Goal: Task Accomplishment & Management: Use online tool/utility

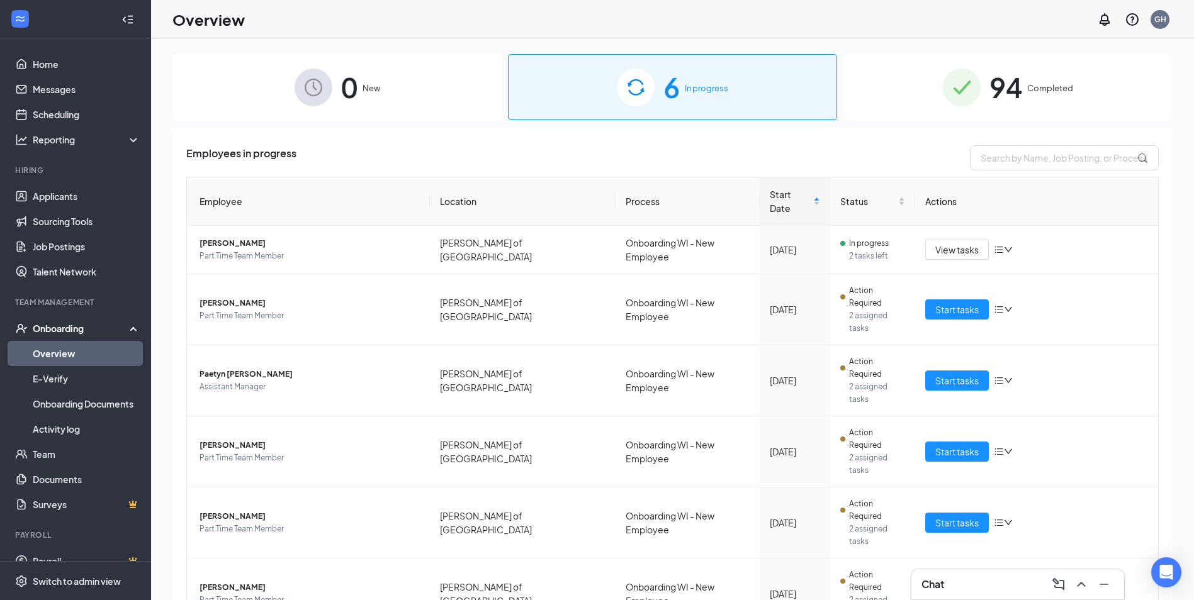
click at [811, 552] on div "Employees in progress Employee Location Process Start Date Status Actions [PERS…" at bounding box center [672, 416] width 1000 height 577
click at [71, 203] on link "Applicants" at bounding box center [87, 196] width 108 height 25
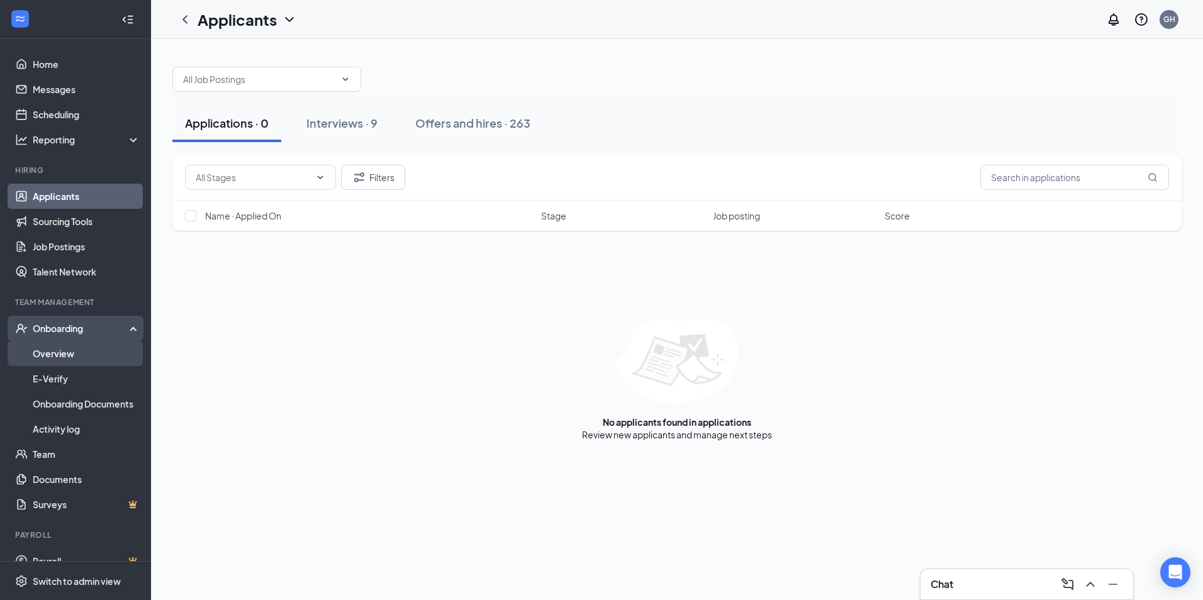
click at [96, 354] on link "Overview" at bounding box center [87, 353] width 108 height 25
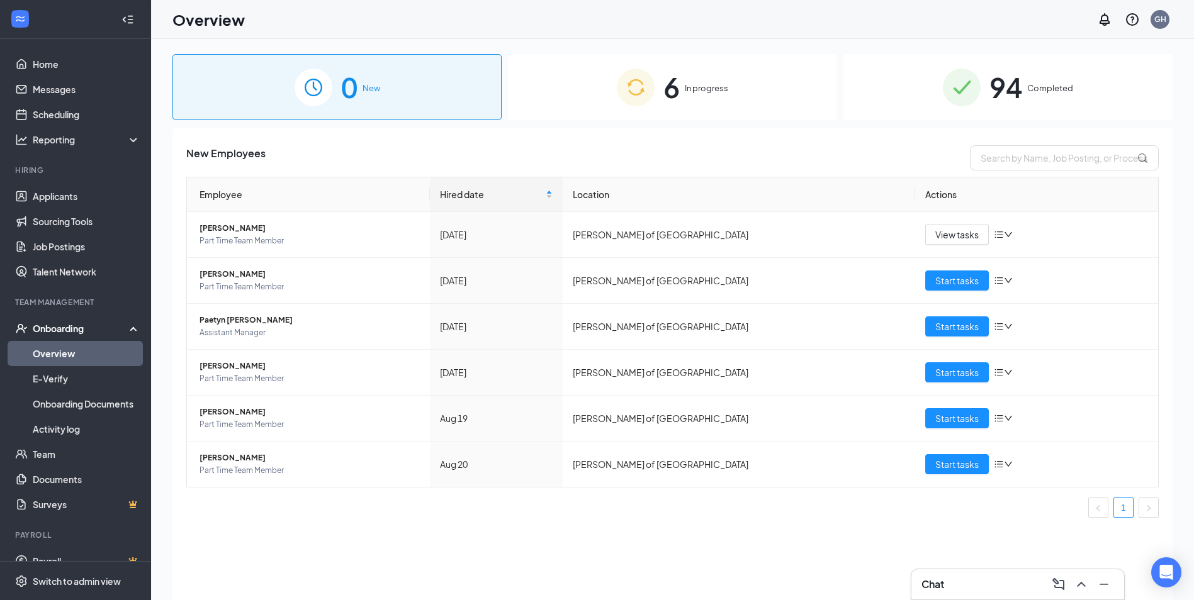
click at [961, 85] on div "94 Completed" at bounding box center [1007, 87] width 329 height 66
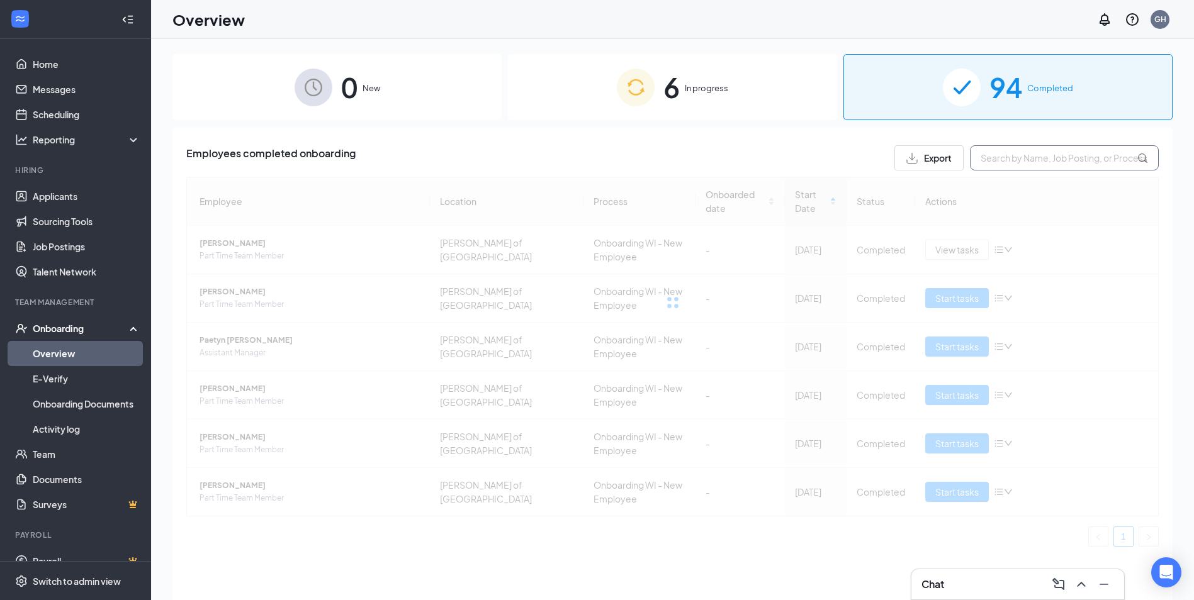
click at [1007, 159] on input "text" at bounding box center [1064, 157] width 189 height 25
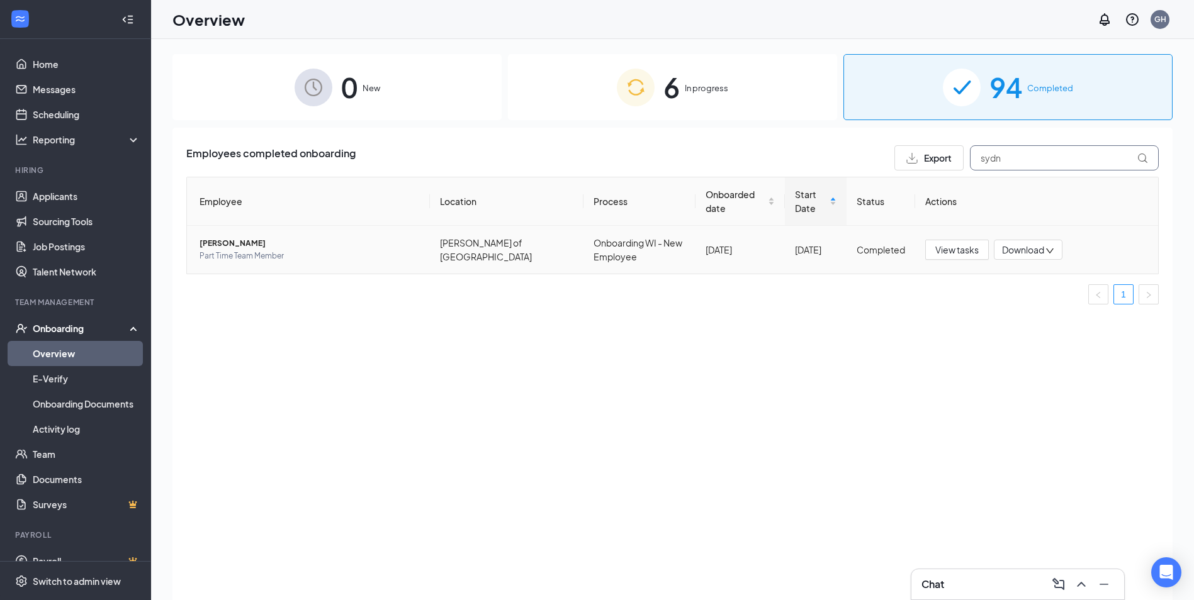
type input "sydn"
click at [311, 259] on span "Part Time Team Member" at bounding box center [309, 256] width 220 height 13
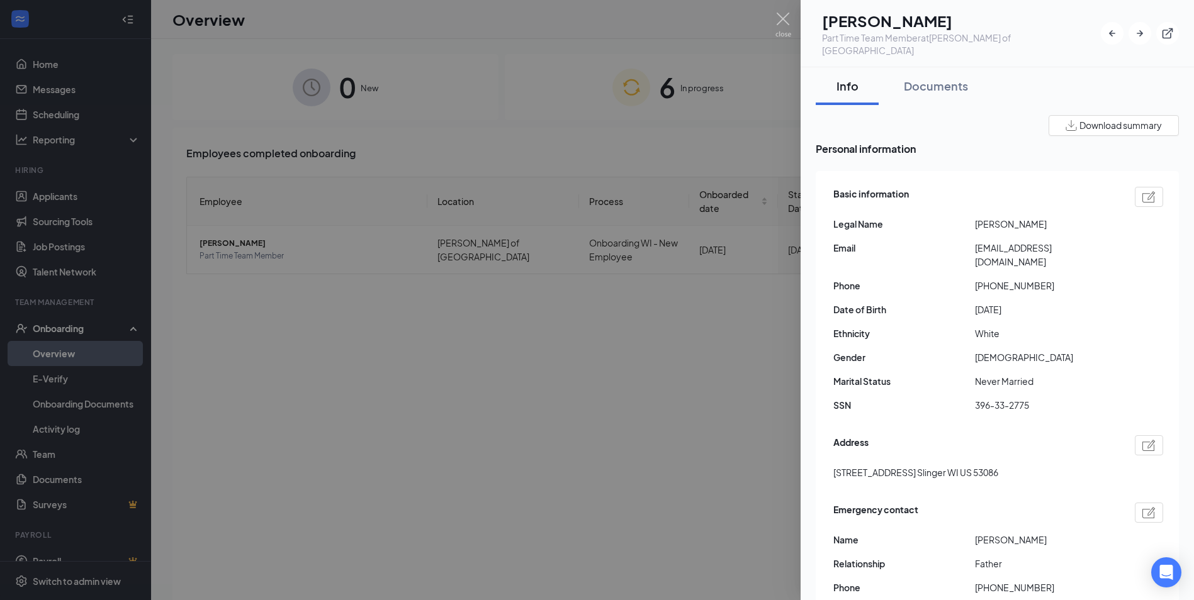
click at [746, 22] on div at bounding box center [597, 300] width 1194 height 600
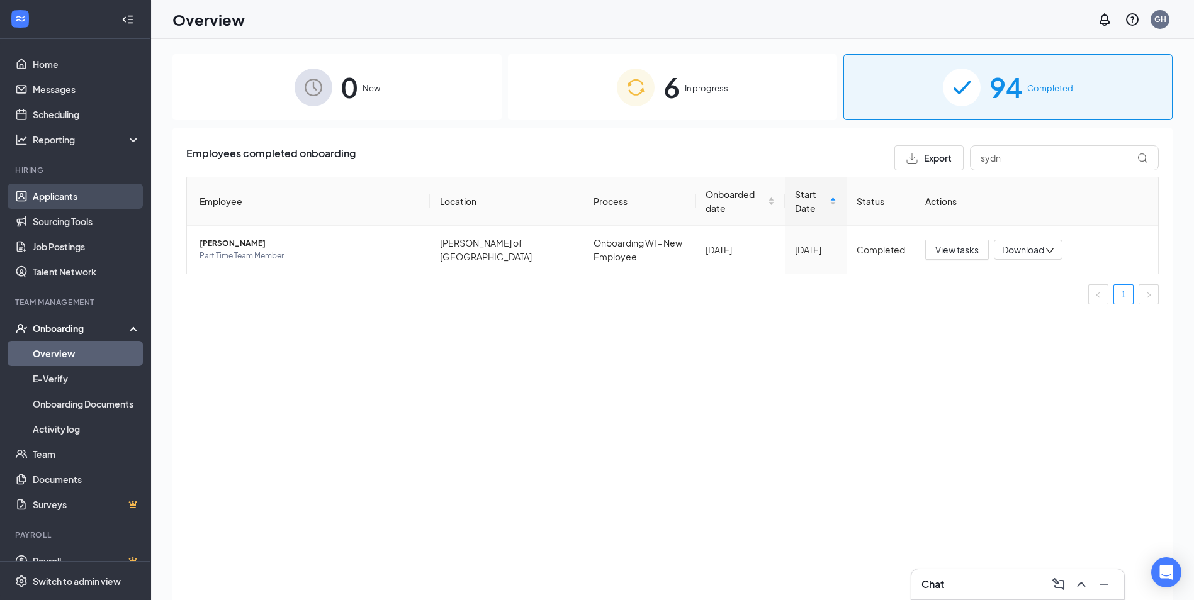
click at [66, 201] on link "Applicants" at bounding box center [87, 196] width 108 height 25
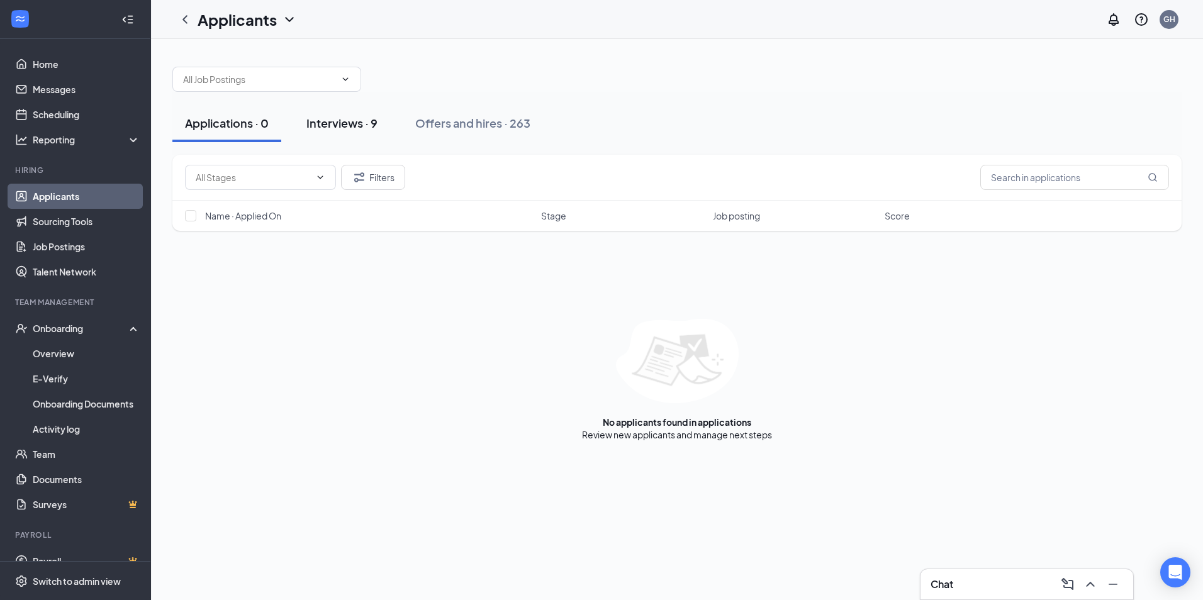
click at [348, 123] on div "Interviews · 9" at bounding box center [341, 123] width 71 height 16
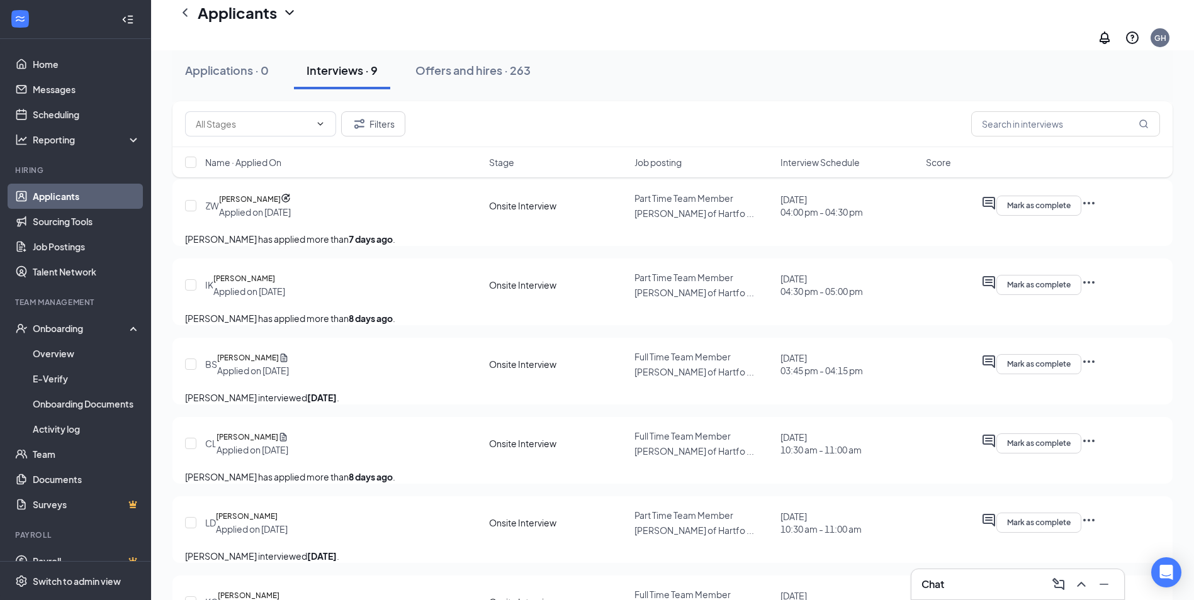
scroll to position [315, 0]
click at [817, 162] on span "Interview Schedule" at bounding box center [819, 162] width 79 height 13
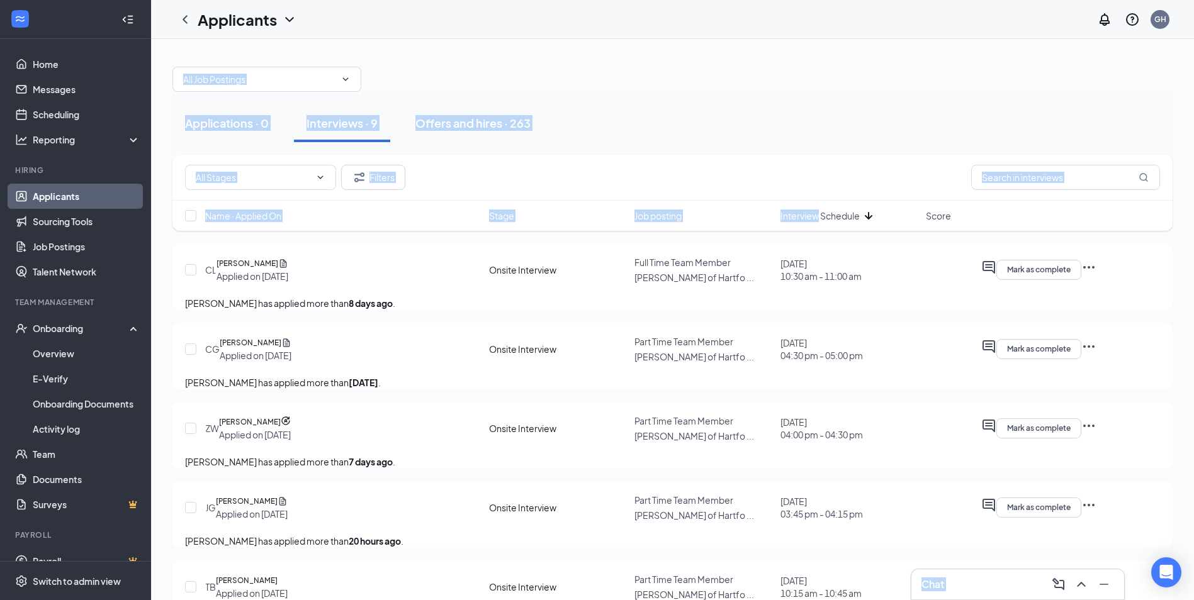
drag, startPoint x: 818, startPoint y: 215, endPoint x: 1006, endPoint y: -1, distance: 286.3
click at [1006, 0] on html "Home Messages Scheduling Reporting Hiring Applicants Sourcing Tools Job Posting…" at bounding box center [597, 300] width 1194 height 600
drag, startPoint x: 1006, startPoint y: -1, endPoint x: 916, endPoint y: 82, distance: 122.5
click at [912, 52] on div "Applications · 0 Interviews · 9 Offers and hires · 263 Filters Name · Applied O…" at bounding box center [672, 499] width 1043 height 921
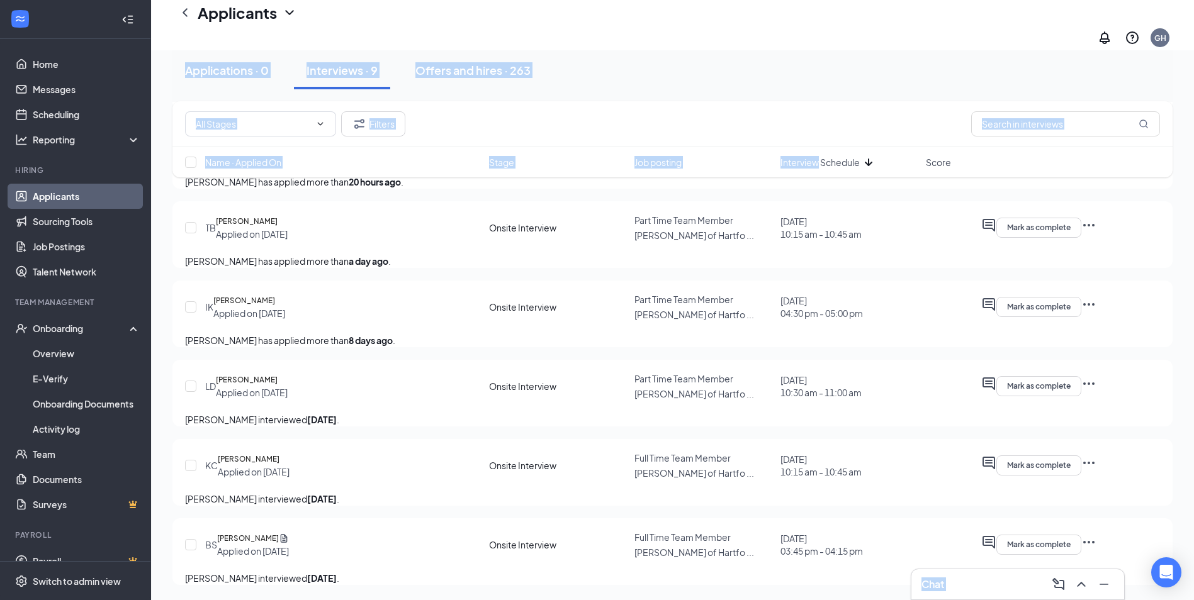
scroll to position [507, 0]
click at [772, 109] on div "Filters" at bounding box center [672, 124] width 1000 height 46
